Goal: Task Accomplishment & Management: Use online tool/utility

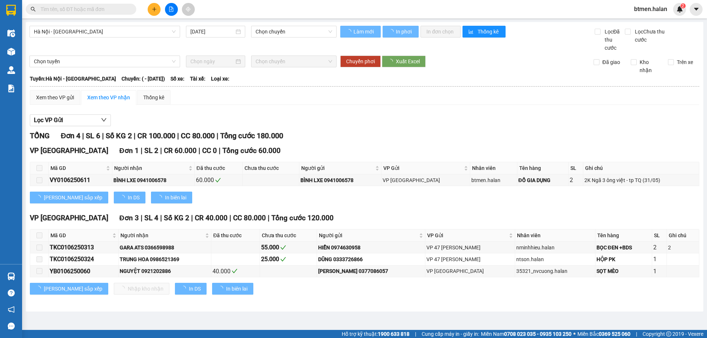
type input "[DATE]"
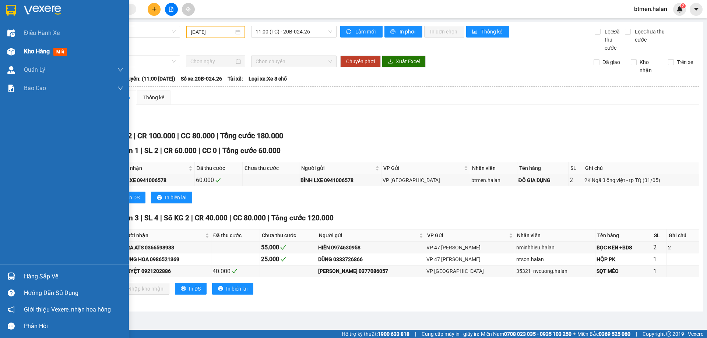
click at [15, 50] on img at bounding box center [11, 52] width 8 height 8
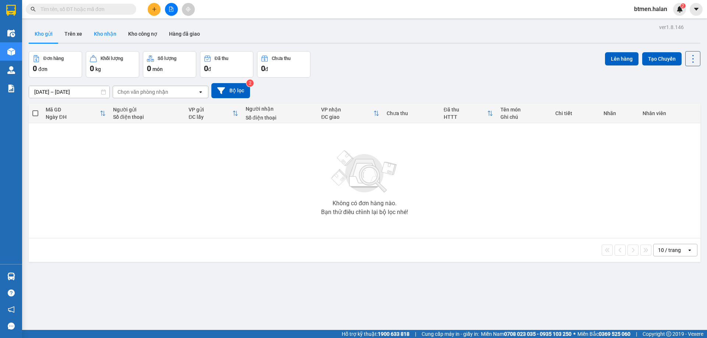
click at [110, 33] on button "Kho nhận" at bounding box center [105, 34] width 34 height 18
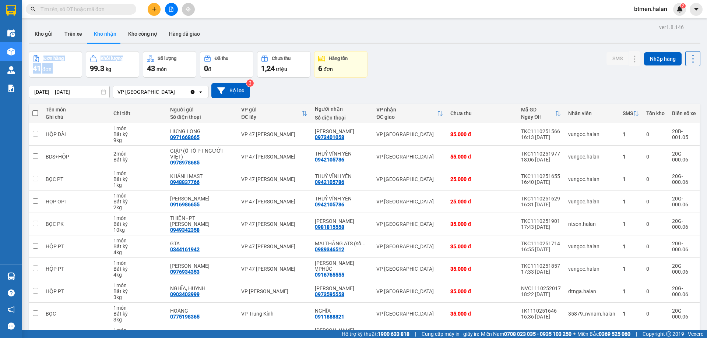
drag, startPoint x: 233, startPoint y: 32, endPoint x: 529, endPoint y: 302, distance: 400.4
click at [225, 103] on div "ver 1.8.146 Kho gửi Trên xe Kho nhận Kho công nợ Hàng đã giao Đơn hàng 41 đơn K…" at bounding box center [365, 198] width 678 height 352
click at [452, 99] on div "[DATE] – [DATE] Press the down arrow key to interact with the calendar and sele…" at bounding box center [365, 91] width 672 height 26
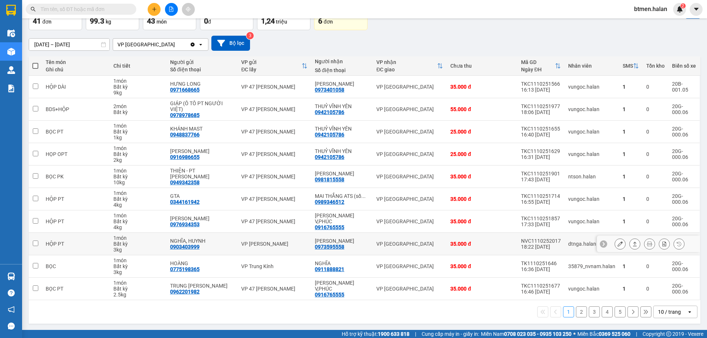
scroll to position [48, 0]
click at [618, 243] on icon at bounding box center [620, 243] width 5 height 5
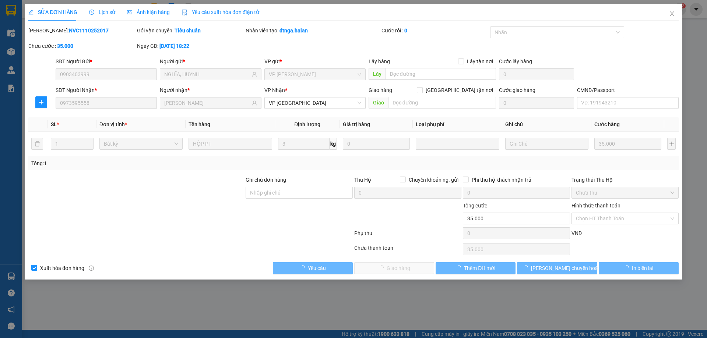
type input "0903403999"
type input "NGHĨA, HUYNH"
type input "0973595558"
type input "[PERSON_NAME]"
type input "0"
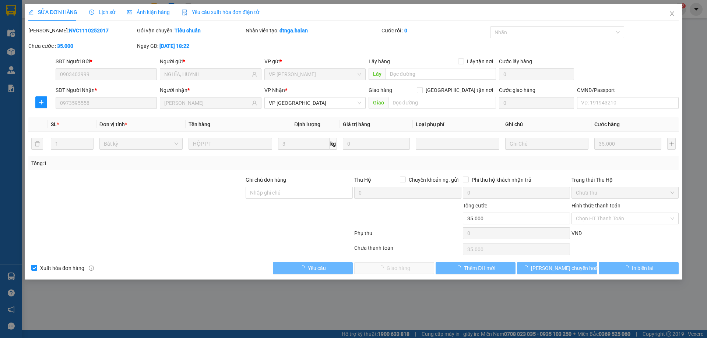
type input "35.000"
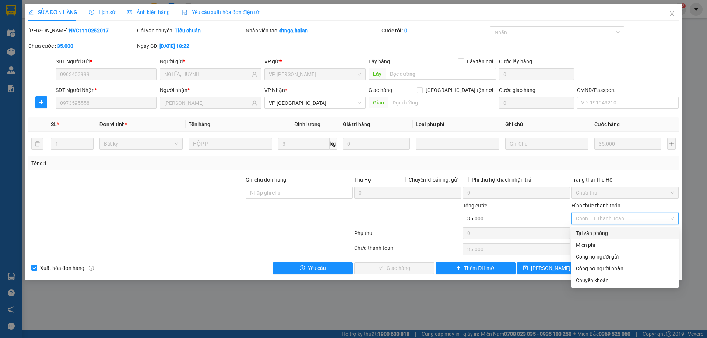
click at [597, 237] on div "Tại văn phòng" at bounding box center [625, 233] width 98 height 8
type input "0"
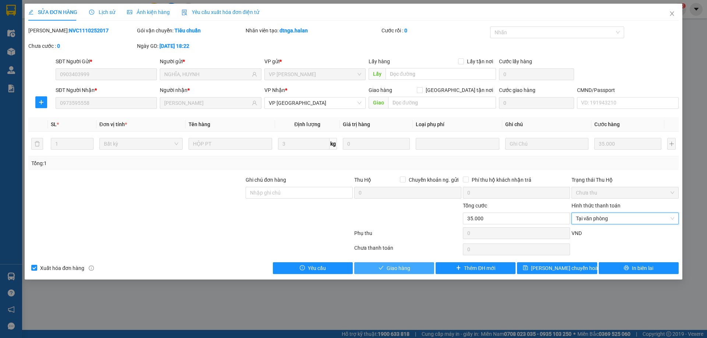
click at [410, 267] on span "Giao hàng" at bounding box center [399, 268] width 24 height 8
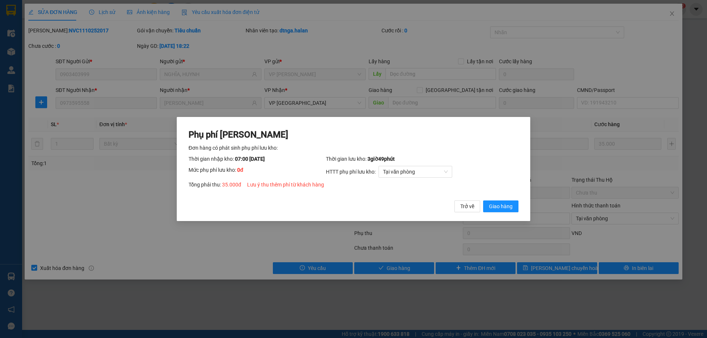
drag, startPoint x: 506, startPoint y: 208, endPoint x: 591, endPoint y: 151, distance: 101.9
click at [514, 204] on button "Giao hàng" at bounding box center [500, 207] width 35 height 12
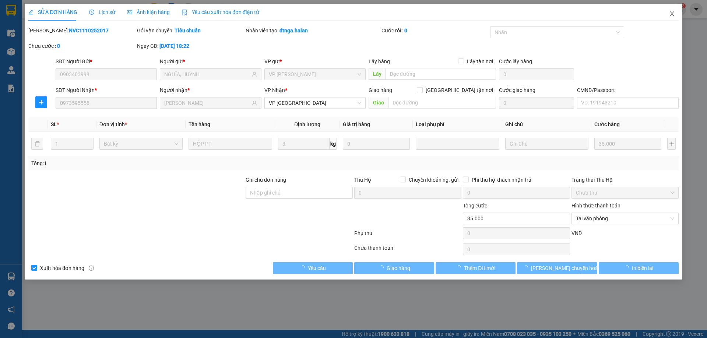
click at [670, 14] on icon "close" at bounding box center [672, 14] width 6 height 6
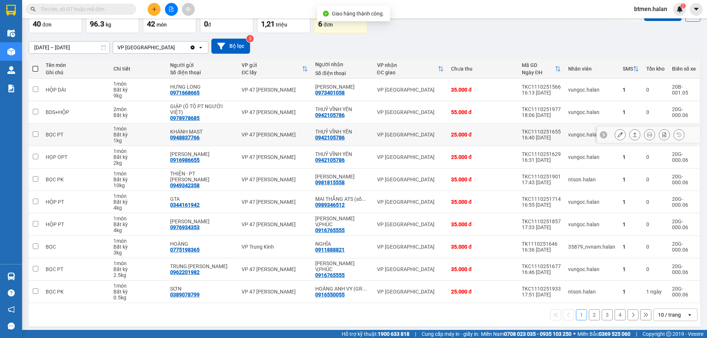
scroll to position [48, 0]
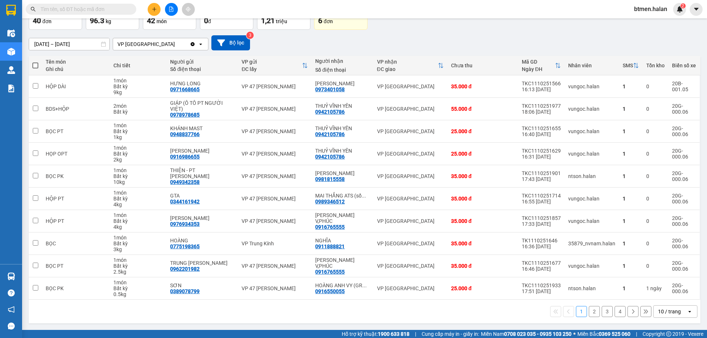
click at [589, 312] on button "2" at bounding box center [594, 311] width 11 height 11
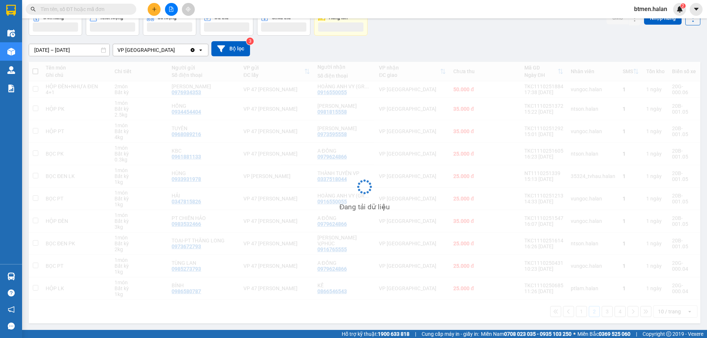
scroll to position [42, 0]
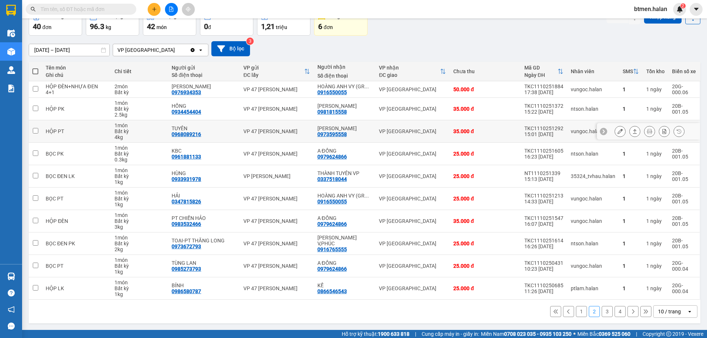
click at [618, 131] on icon at bounding box center [620, 131] width 5 height 5
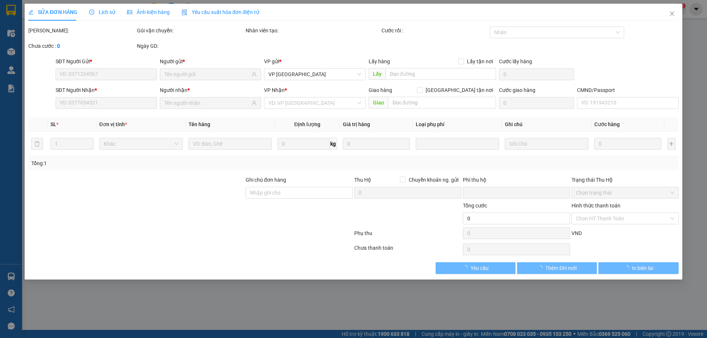
type input "0968089216"
type input "TUYÊN"
type input "0973595558"
type input "[PERSON_NAME]"
type input "0"
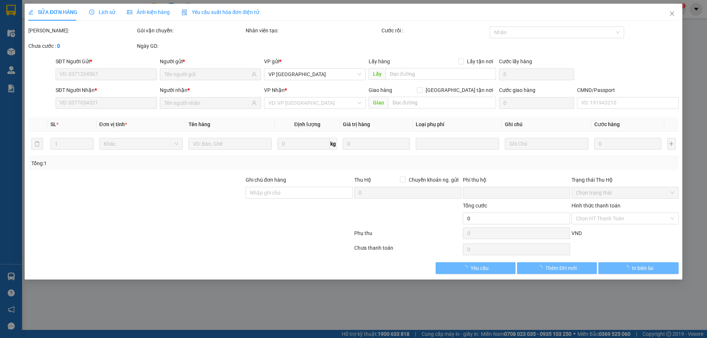
type input "35.000"
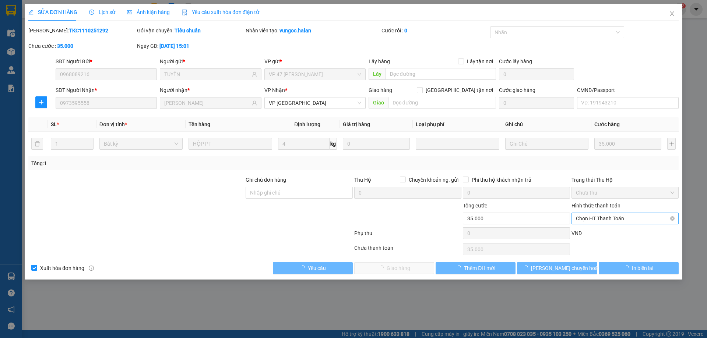
click at [605, 218] on span "Chọn HT Thanh Toán" at bounding box center [625, 218] width 98 height 11
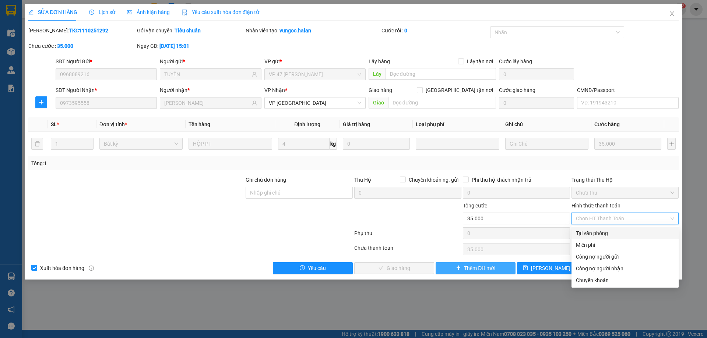
drag, startPoint x: 594, startPoint y: 233, endPoint x: 470, endPoint y: 269, distance: 129.7
click at [593, 233] on div "Tại văn phòng" at bounding box center [625, 233] width 98 height 8
type input "0"
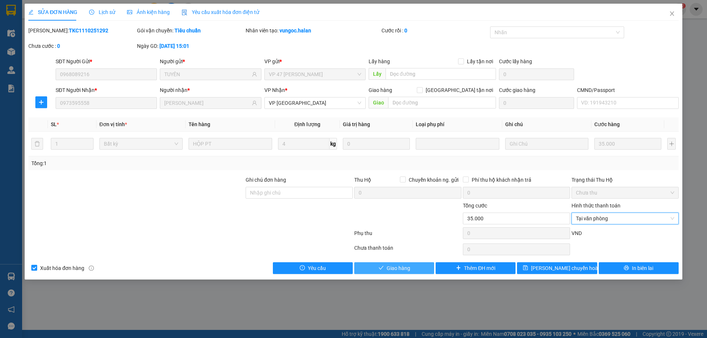
click at [404, 266] on span "Giao hàng" at bounding box center [399, 268] width 24 height 8
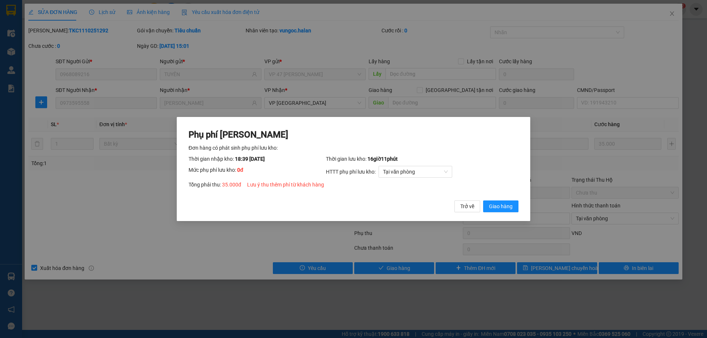
drag, startPoint x: 501, startPoint y: 208, endPoint x: 596, endPoint y: 92, distance: 149.4
click at [505, 206] on span "Giao hàng" at bounding box center [501, 207] width 24 height 8
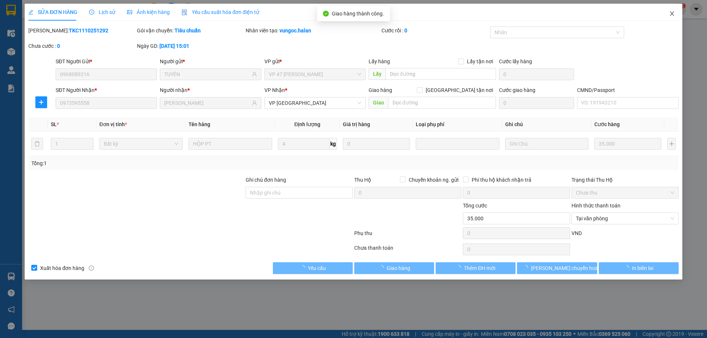
click at [674, 14] on icon "close" at bounding box center [672, 14] width 6 height 6
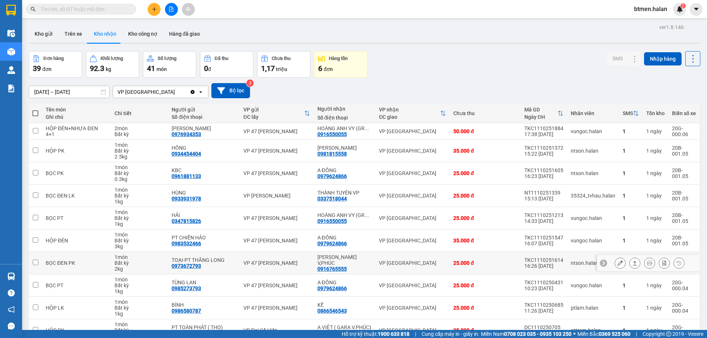
scroll to position [37, 0]
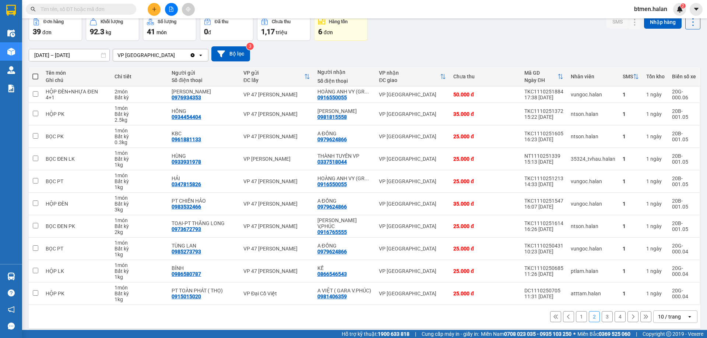
click at [576, 316] on button "1" at bounding box center [581, 317] width 11 height 11
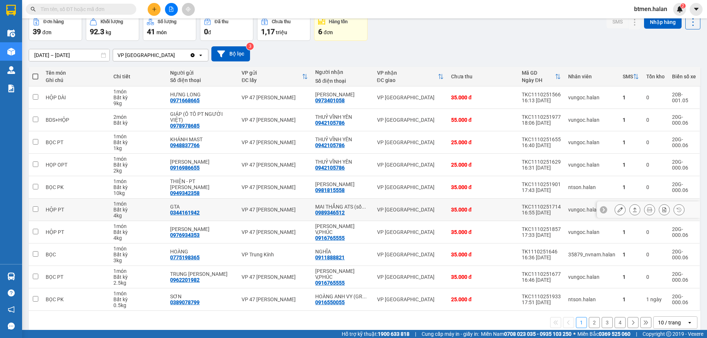
click at [332, 211] on div "0989346512" at bounding box center [329, 213] width 29 height 6
click at [335, 185] on div "[PERSON_NAME]" at bounding box center [342, 185] width 54 height 6
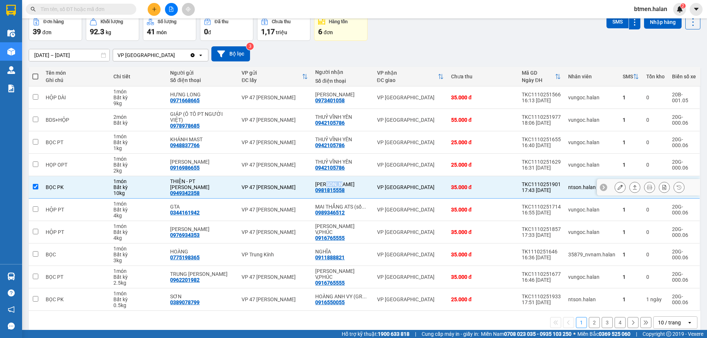
click at [335, 185] on div "[PERSON_NAME]" at bounding box center [342, 185] width 54 height 6
checkbox input "false"
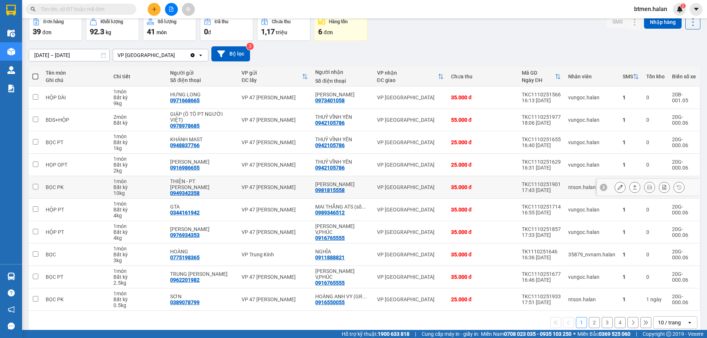
click at [343, 190] on div "0981815558" at bounding box center [329, 190] width 29 height 6
drag, startPoint x: 343, startPoint y: 190, endPoint x: 330, endPoint y: 193, distance: 13.2
click at [330, 193] on div "0981815558" at bounding box center [329, 190] width 29 height 6
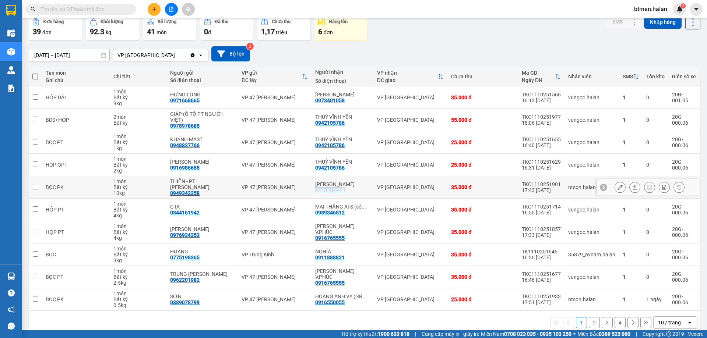
copy div "0981815558"
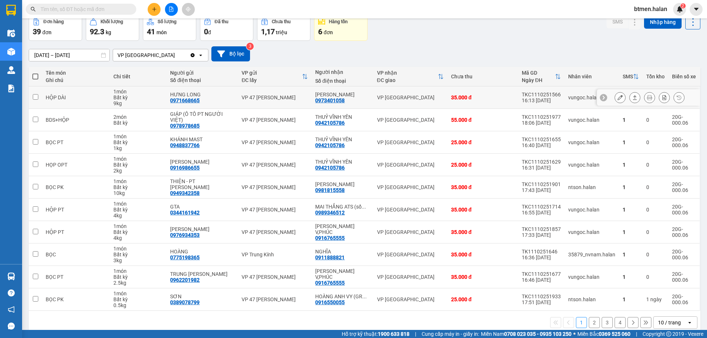
drag, startPoint x: 78, startPoint y: 100, endPoint x: 429, endPoint y: 265, distance: 387.7
click at [170, 131] on tbody "HỘP DÀI 1 món Bất kỳ 9 kg HƯNG LONG 0971668665 VP 47 [PERSON_NAME] Chân QUANG H…" at bounding box center [365, 199] width 672 height 225
click at [74, 9] on input "text" at bounding box center [84, 9] width 87 height 8
paste input "0981815558"
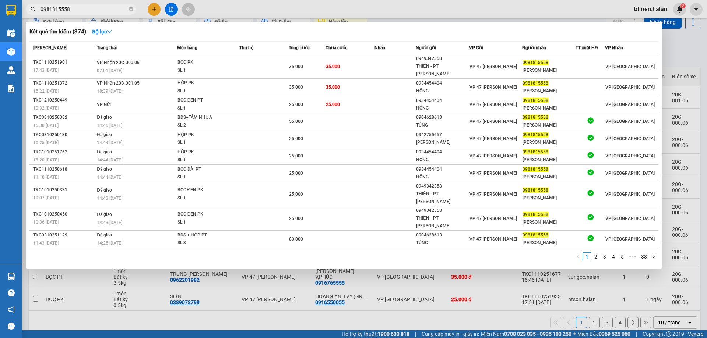
click at [687, 42] on div at bounding box center [353, 169] width 707 height 338
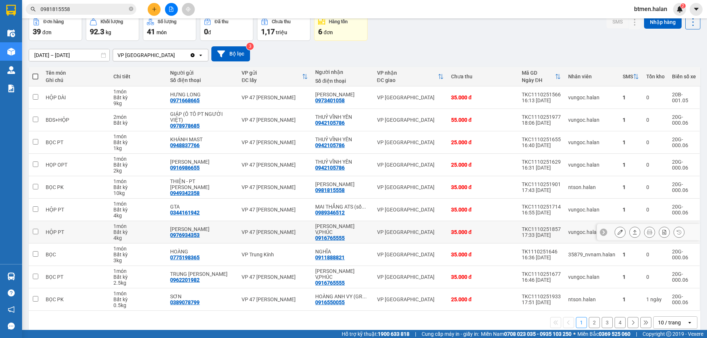
click at [333, 237] on div "0916765555" at bounding box center [329, 238] width 29 height 6
copy div "0916765555"
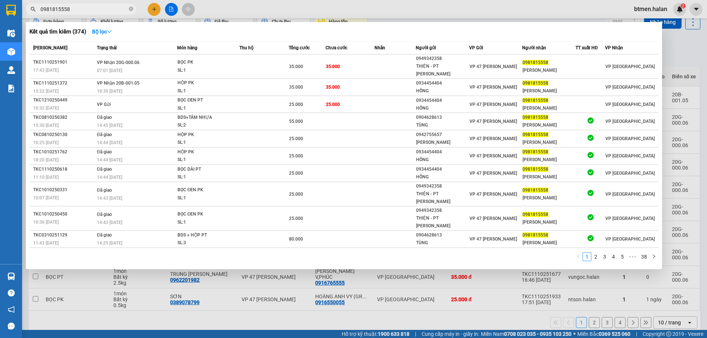
click at [115, 11] on input "0981815558" at bounding box center [84, 9] width 87 height 8
paste input "16765555"
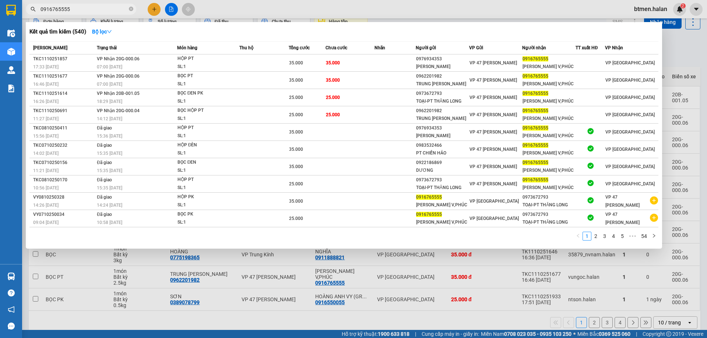
click at [678, 55] on div at bounding box center [353, 169] width 707 height 338
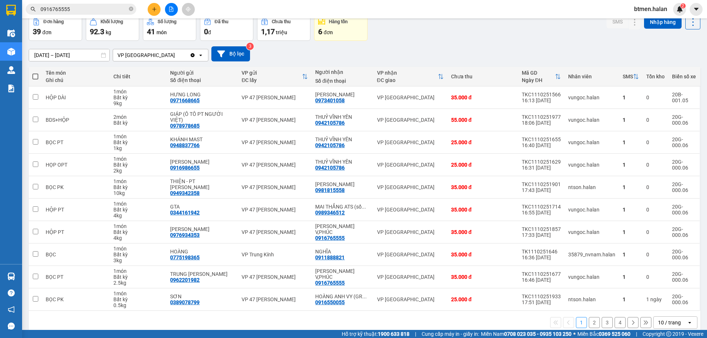
click at [593, 320] on button "2" at bounding box center [594, 322] width 11 height 11
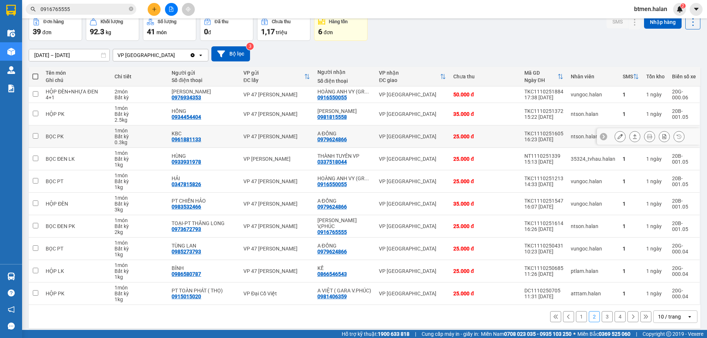
click at [338, 141] on div "0979624866" at bounding box center [331, 140] width 29 height 6
copy div "0979624866"
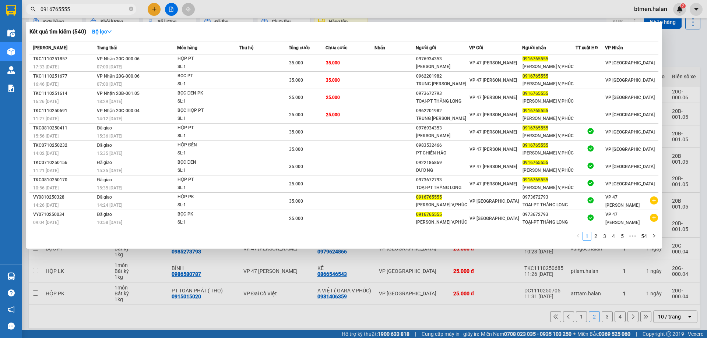
click at [93, 5] on input "0916765555" at bounding box center [84, 9] width 87 height 8
paste input "79624866"
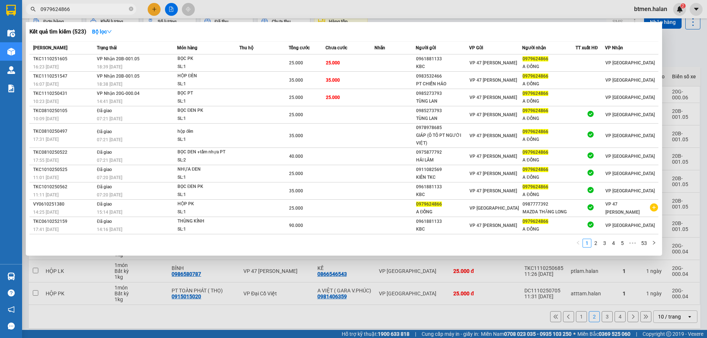
click at [667, 53] on div at bounding box center [353, 169] width 707 height 338
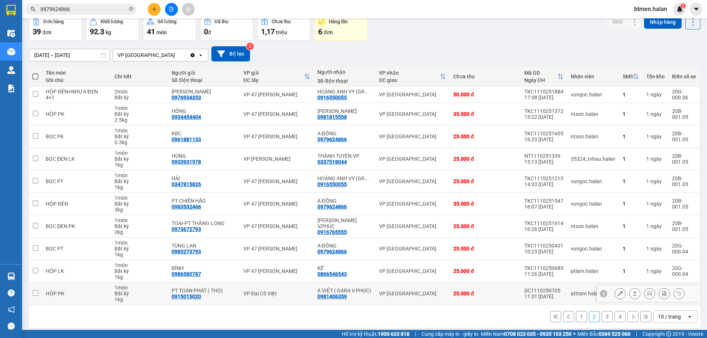
click at [334, 295] on div "0981406359" at bounding box center [331, 297] width 29 height 6
copy div "0981406359"
click at [89, 7] on input "0979624866" at bounding box center [84, 9] width 87 height 8
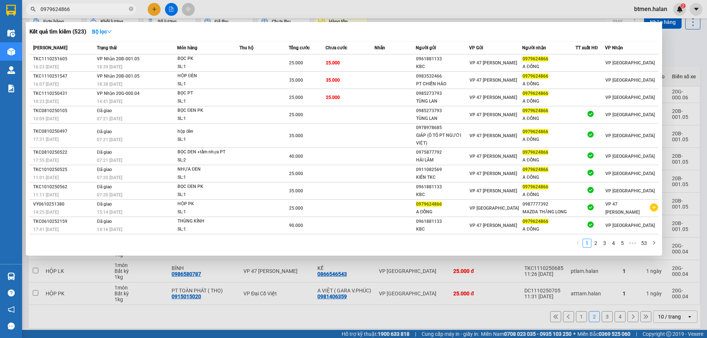
click at [89, 7] on input "0979624866" at bounding box center [84, 9] width 87 height 8
paste input "81406359"
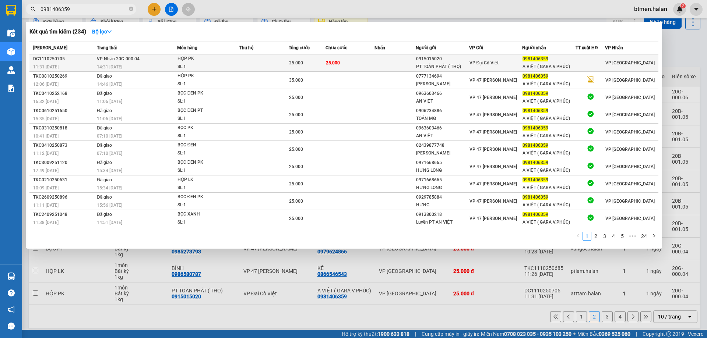
type input "0981406359"
click at [654, 62] on div "VP [GEOGRAPHIC_DATA]" at bounding box center [631, 63] width 53 height 8
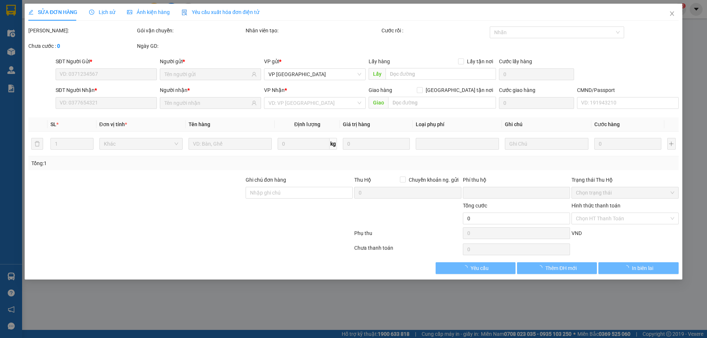
type input "0915015020"
type input "PT TOÀN PHÁT ( THỌ)"
type input "0981406359"
type input "A VIỆT ( GARA V.PHÚC)"
type input "0"
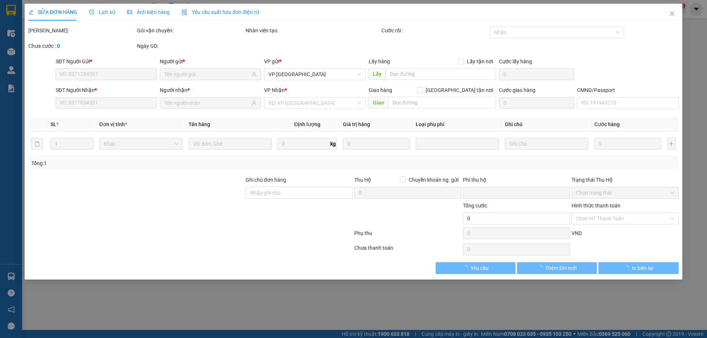
type input "25.000"
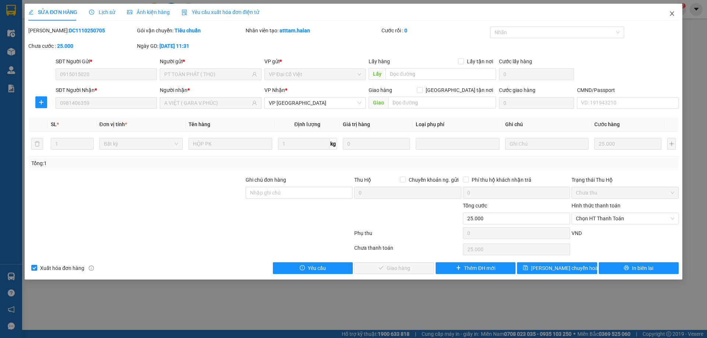
click at [674, 14] on icon "close" at bounding box center [672, 14] width 6 height 6
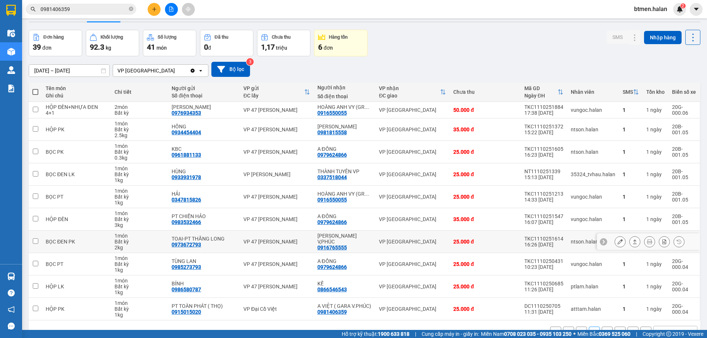
scroll to position [42, 0]
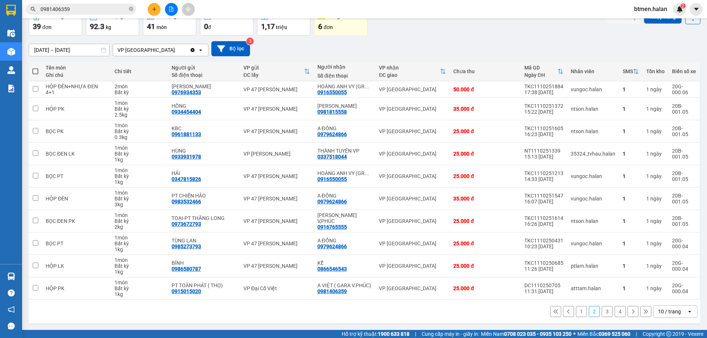
click at [602, 314] on button "3" at bounding box center [607, 311] width 11 height 11
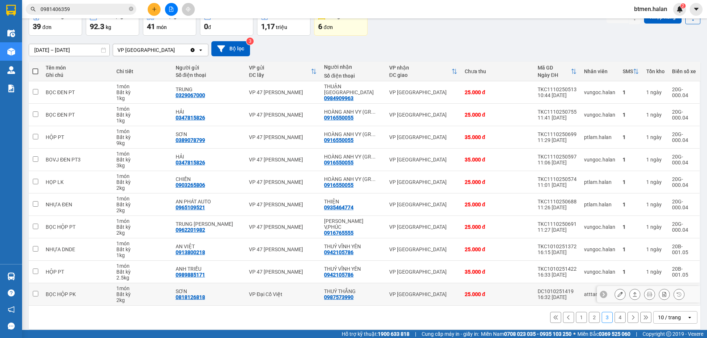
click at [343, 295] on div "0987573990" at bounding box center [338, 298] width 29 height 6
copy div "0987573990"
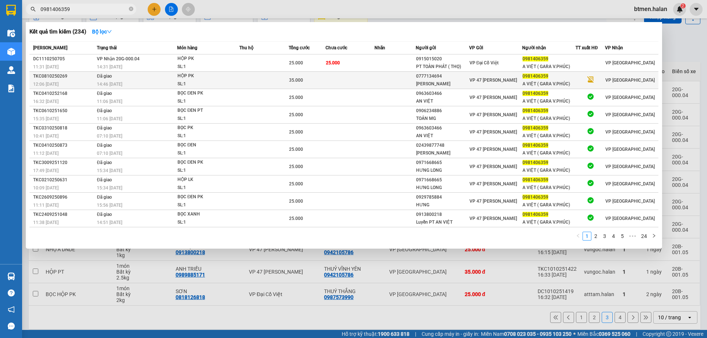
drag, startPoint x: 117, startPoint y: 5, endPoint x: 162, endPoint y: 83, distance: 90.5
click at [143, 16] on div "Kết quả tìm kiếm ( 234 ) Bộ lọc Mã ĐH Trạng thái Món hàng Thu hộ Tổng cước Chưa…" at bounding box center [72, 9] width 144 height 13
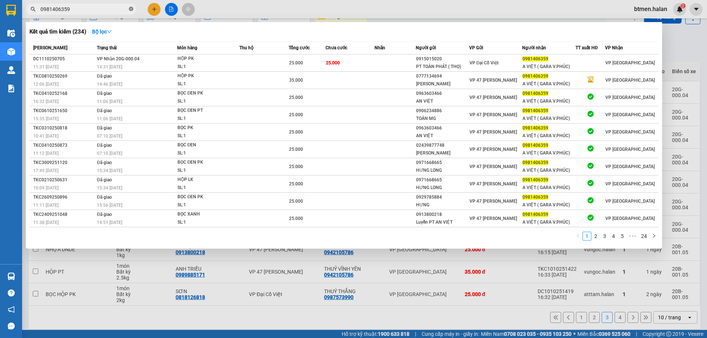
click at [131, 7] on icon "close-circle" at bounding box center [131, 9] width 4 height 4
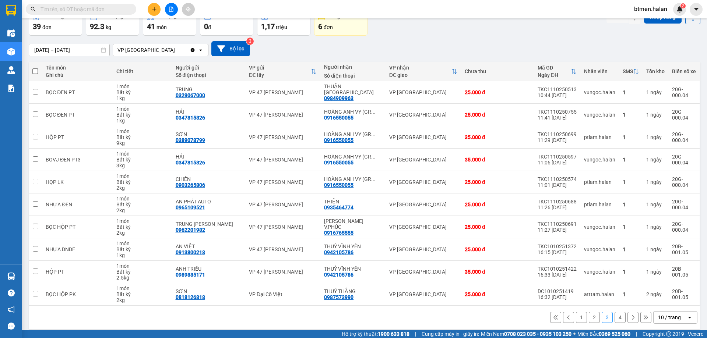
paste input "0987573990"
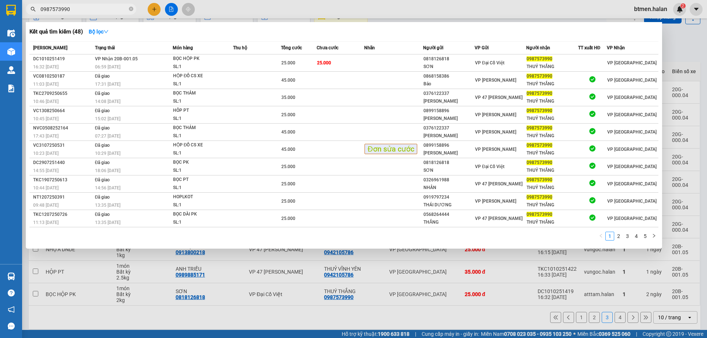
click at [694, 49] on div at bounding box center [353, 169] width 707 height 338
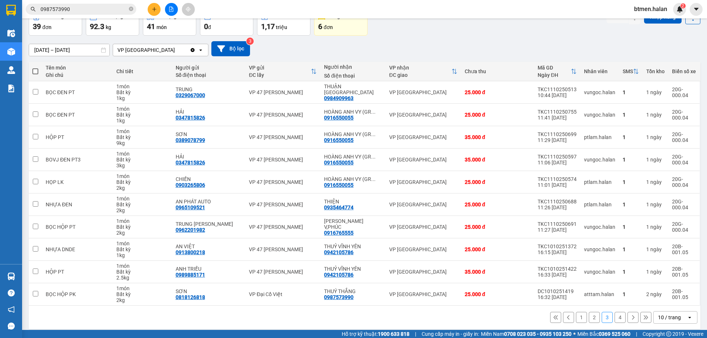
click at [617, 316] on button "4" at bounding box center [620, 317] width 11 height 11
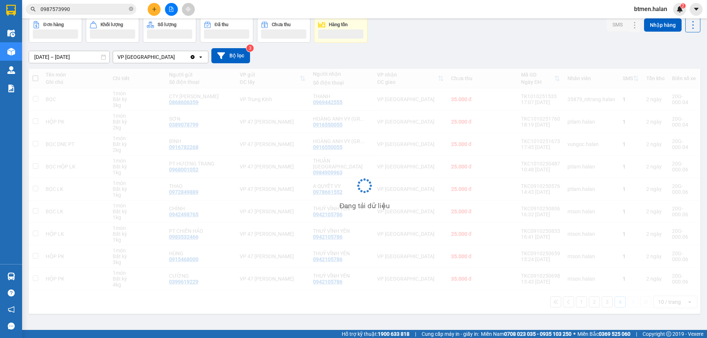
scroll to position [34, 0]
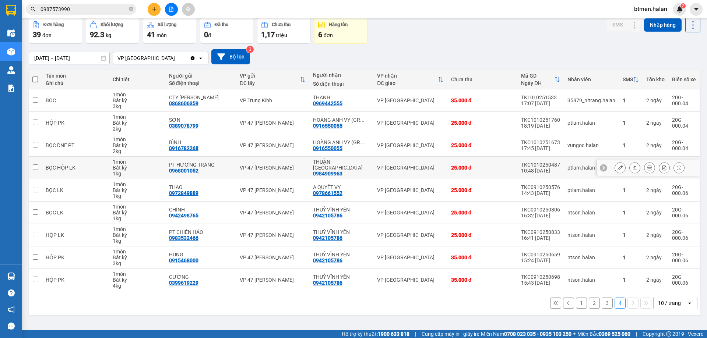
click at [331, 171] on div "0984909963" at bounding box center [327, 174] width 29 height 6
copy div "0984909963"
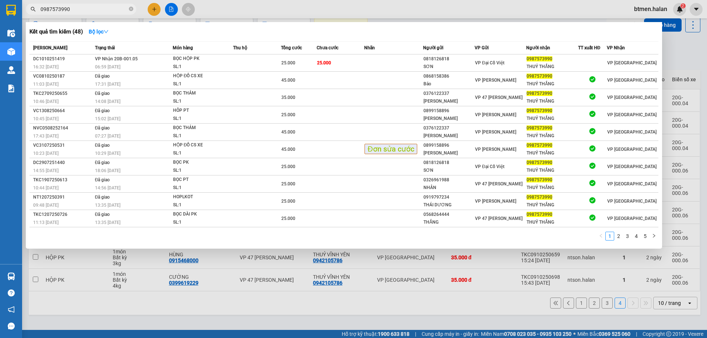
click at [105, 10] on input "0987573990" at bounding box center [84, 9] width 87 height 8
paste input "4909963"
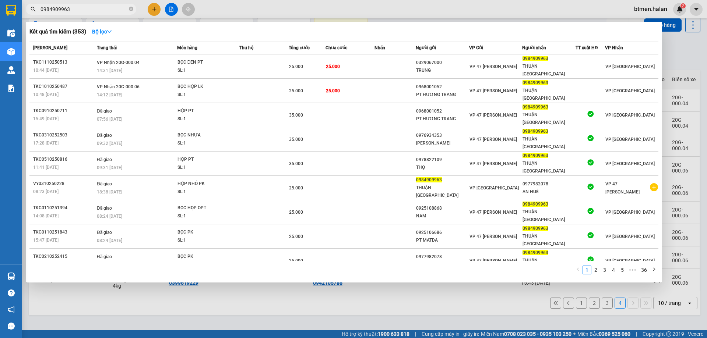
click at [673, 55] on div at bounding box center [353, 169] width 707 height 338
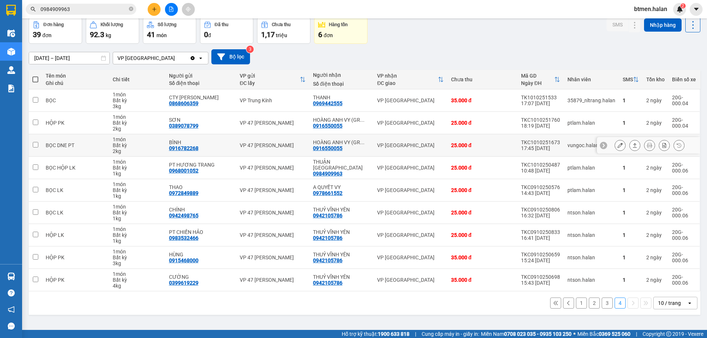
click at [331, 149] on div "0916550055" at bounding box center [327, 148] width 29 height 6
copy div "0916550055"
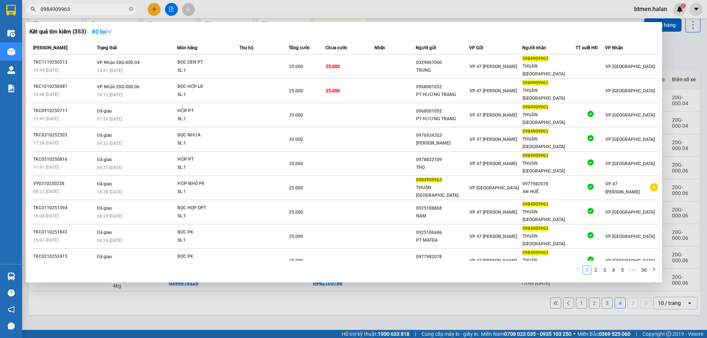
click at [70, 7] on input "0984909963" at bounding box center [84, 9] width 87 height 8
paste input "16550055"
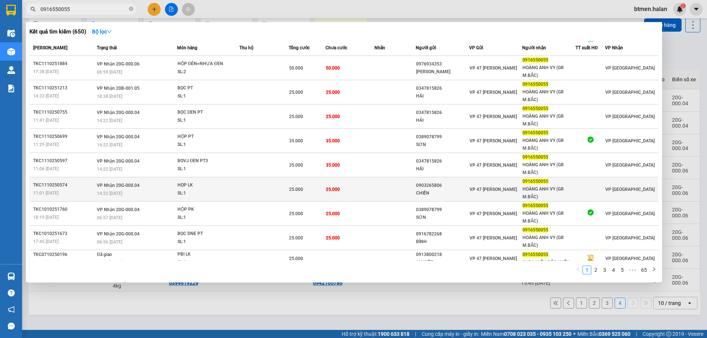
scroll to position [29, 0]
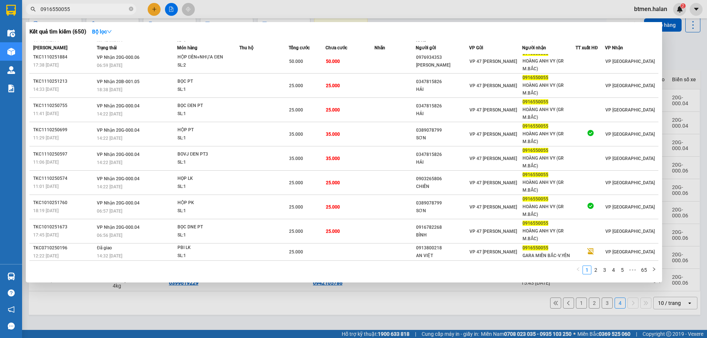
click at [690, 63] on div at bounding box center [353, 169] width 707 height 338
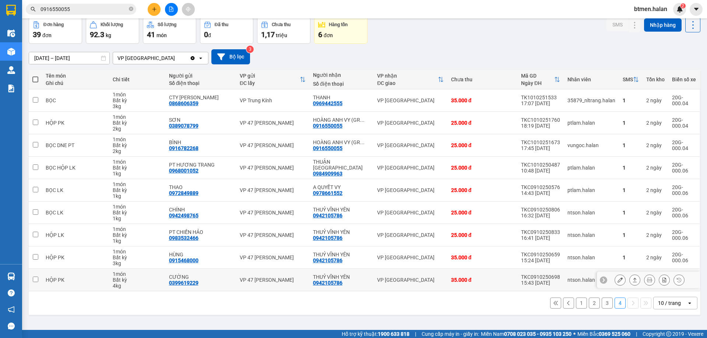
click at [324, 283] on div "0942105786" at bounding box center [327, 283] width 29 height 6
copy div "0942105786"
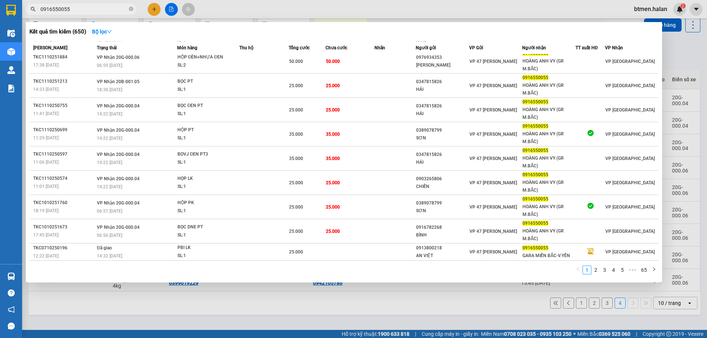
click at [87, 7] on input "0916550055" at bounding box center [84, 9] width 87 height 8
paste input "42105786"
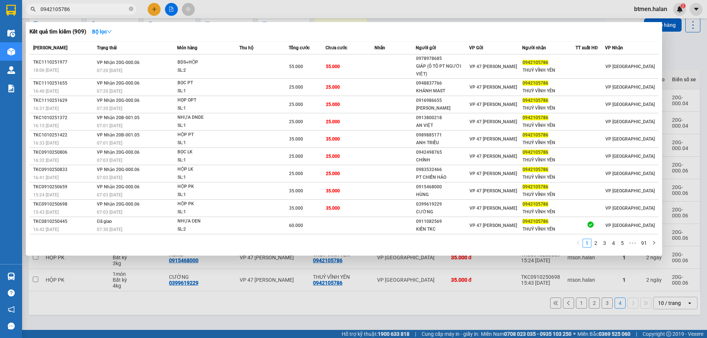
click at [687, 66] on div at bounding box center [353, 169] width 707 height 338
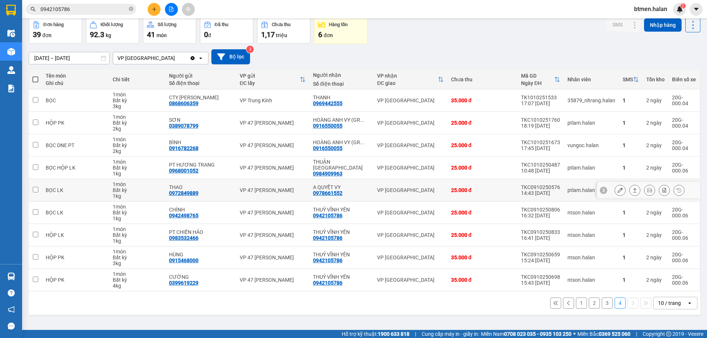
click at [336, 192] on div "0978661552" at bounding box center [327, 193] width 29 height 6
copy div "0978661552"
click at [118, 10] on input "0942105786" at bounding box center [84, 9] width 87 height 8
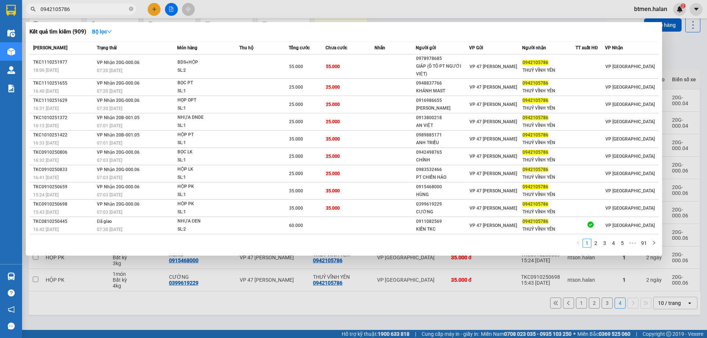
click at [118, 10] on input "0942105786" at bounding box center [84, 9] width 87 height 8
paste input "78661552"
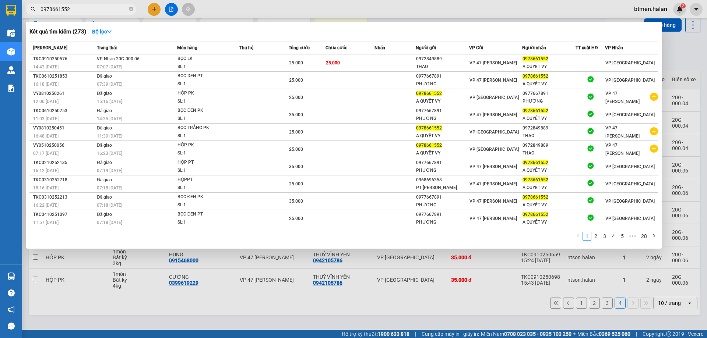
click at [699, 74] on div at bounding box center [353, 169] width 707 height 338
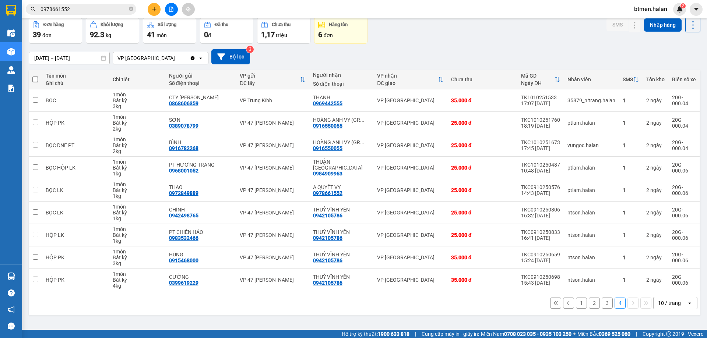
click at [577, 305] on button "1" at bounding box center [581, 303] width 11 height 11
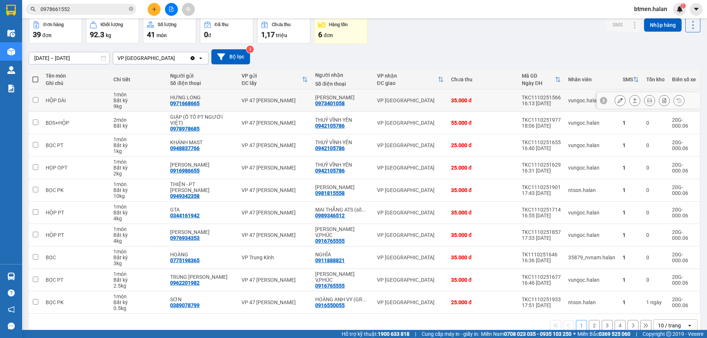
click at [336, 103] on div "0973401058" at bounding box center [329, 104] width 29 height 6
copy div "0973401058"
drag, startPoint x: 120, startPoint y: 74, endPoint x: 212, endPoint y: 107, distance: 97.5
click at [212, 107] on table "Tên món Ghi chú Chi tiết Người gửi Số điện thoại VP gửi ĐC lấy Người nhận Số đi…" at bounding box center [365, 192] width 672 height 244
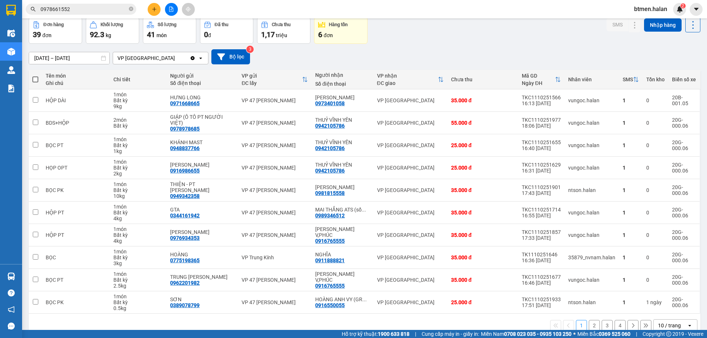
click at [82, 6] on input "0978661552" at bounding box center [84, 9] width 87 height 8
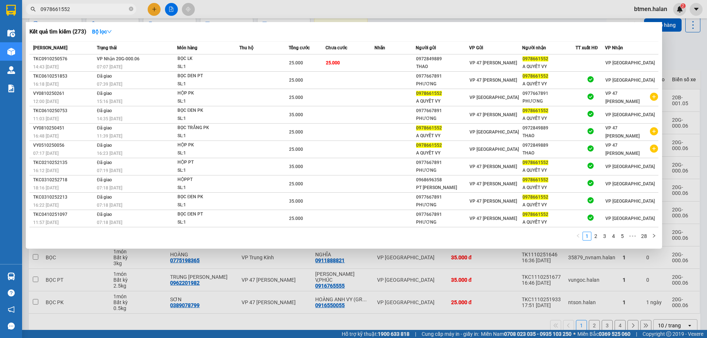
click at [82, 6] on input "0978661552" at bounding box center [84, 9] width 87 height 8
paste input "3401058"
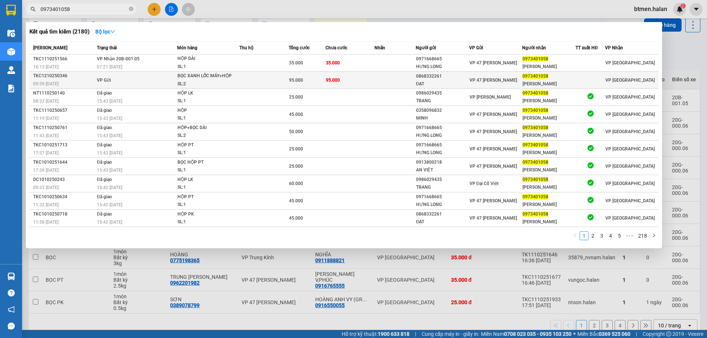
type input "0973401058"
click at [346, 80] on td "95.000" at bounding box center [350, 80] width 49 height 17
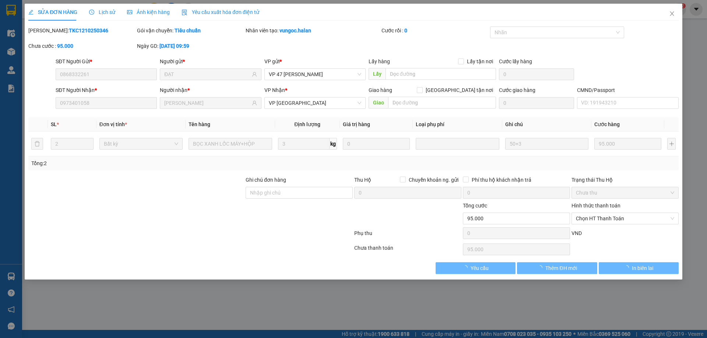
type input "0868332261"
type input "ĐẠT"
type input "0973401058"
type input "[PERSON_NAME]"
type input "0"
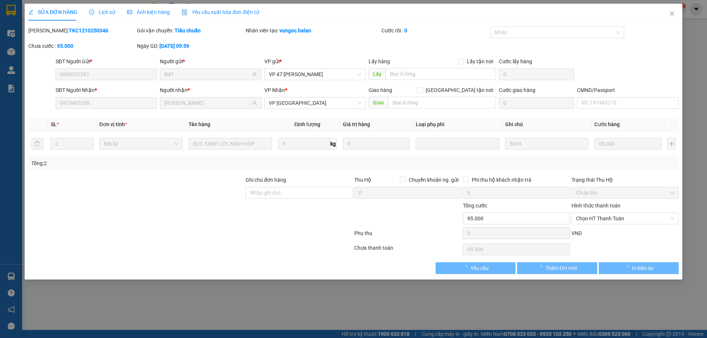
type input "95.000"
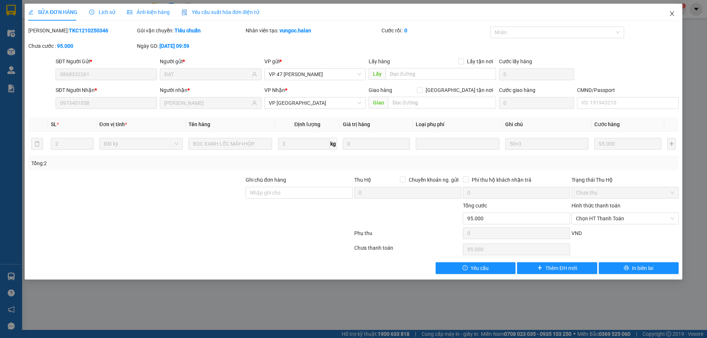
click at [670, 14] on icon "close" at bounding box center [672, 14] width 6 height 6
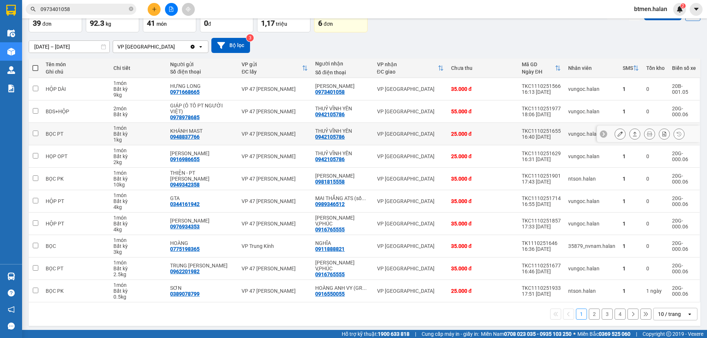
scroll to position [48, 0]
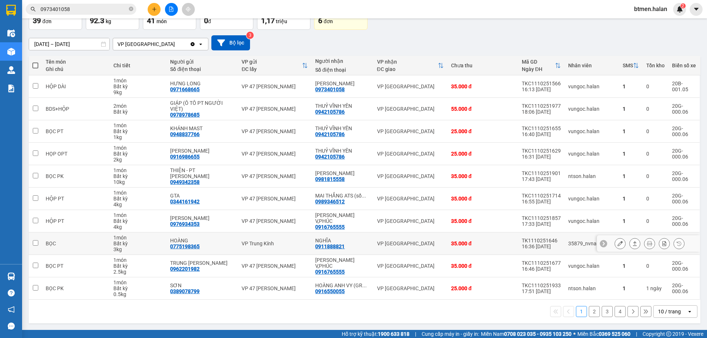
click at [340, 245] on div "0911888821" at bounding box center [329, 247] width 29 height 6
click at [113, 13] on span "0973401058" at bounding box center [81, 9] width 110 height 11
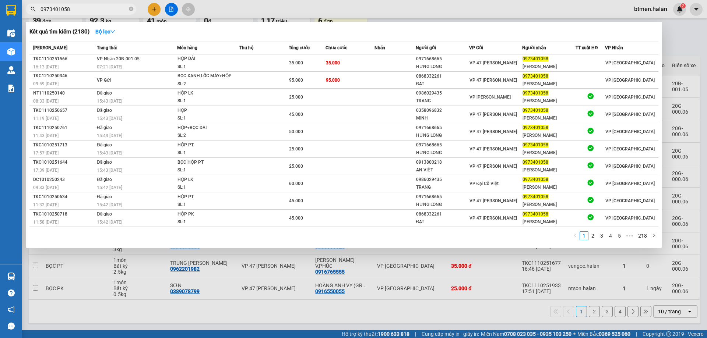
click at [120, 9] on input "0973401058" at bounding box center [84, 9] width 87 height 8
click at [119, 9] on input "0973401058" at bounding box center [84, 9] width 87 height 8
paste input "11888821"
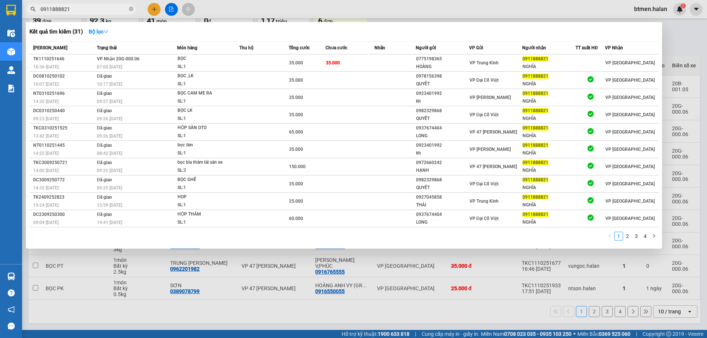
type input "0911888821"
click at [682, 45] on div at bounding box center [353, 169] width 707 height 338
